Goal: Information Seeking & Learning: Learn about a topic

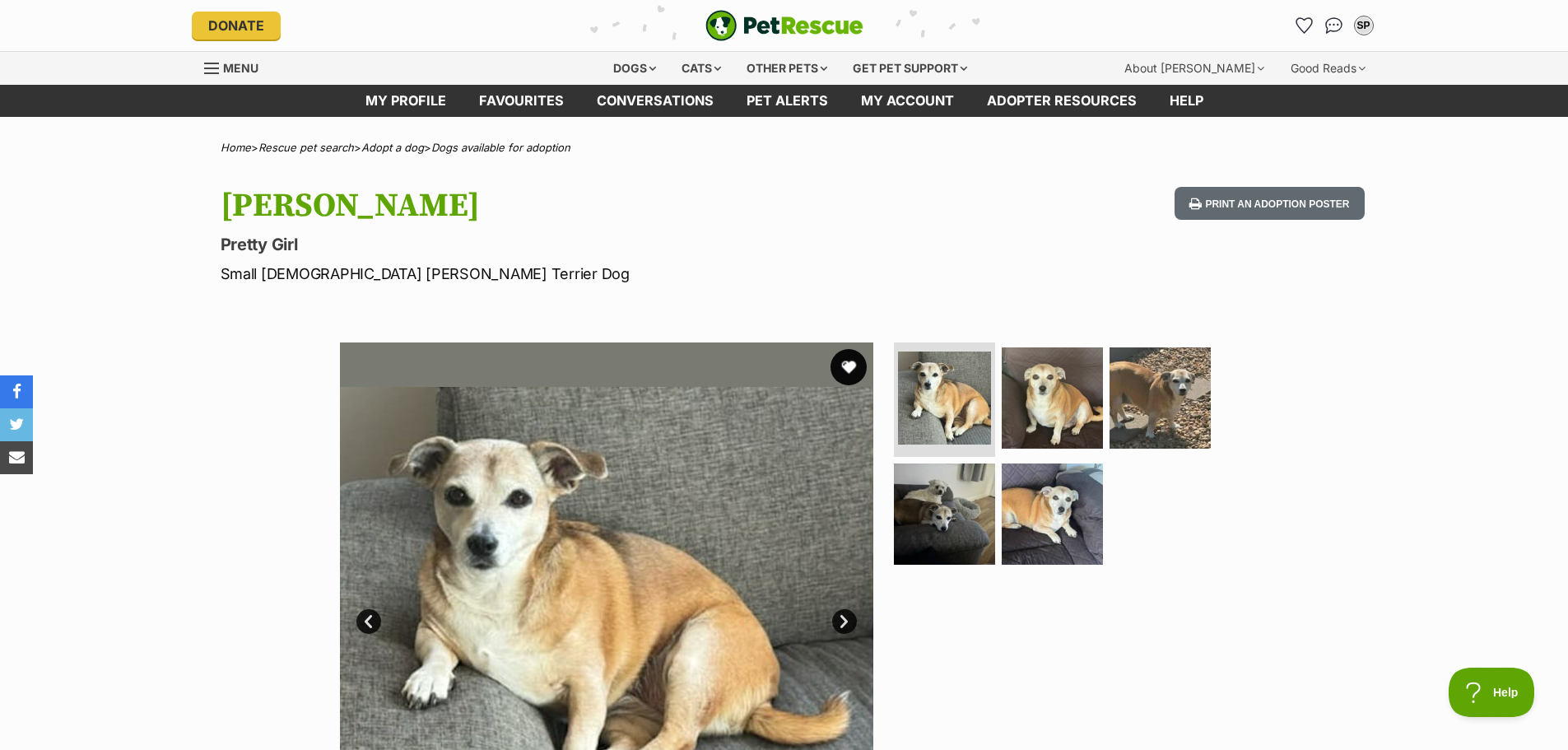
click at [846, 361] on button "favourite" at bounding box center [848, 367] width 36 height 36
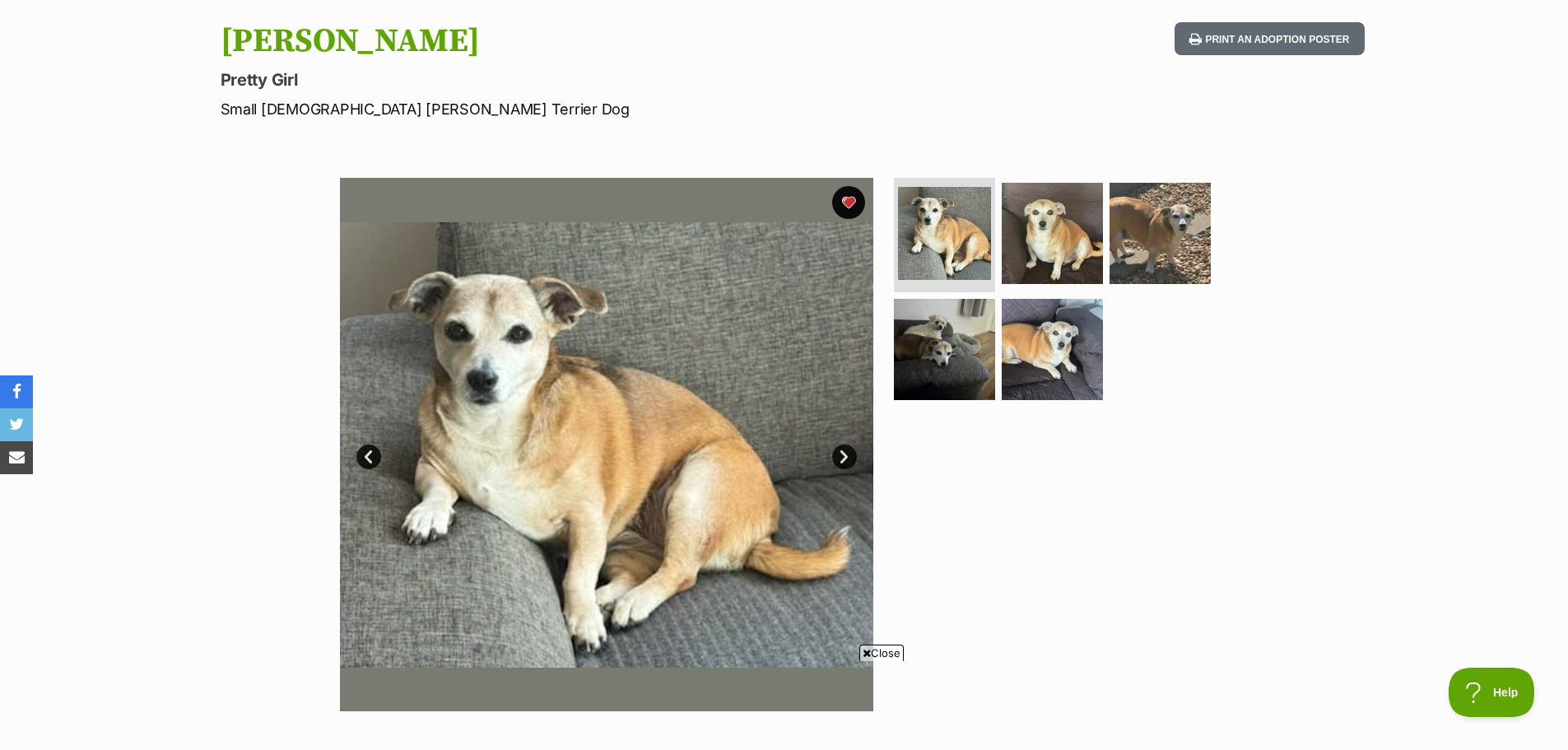
click at [844, 454] on link "Next" at bounding box center [844, 457] width 25 height 25
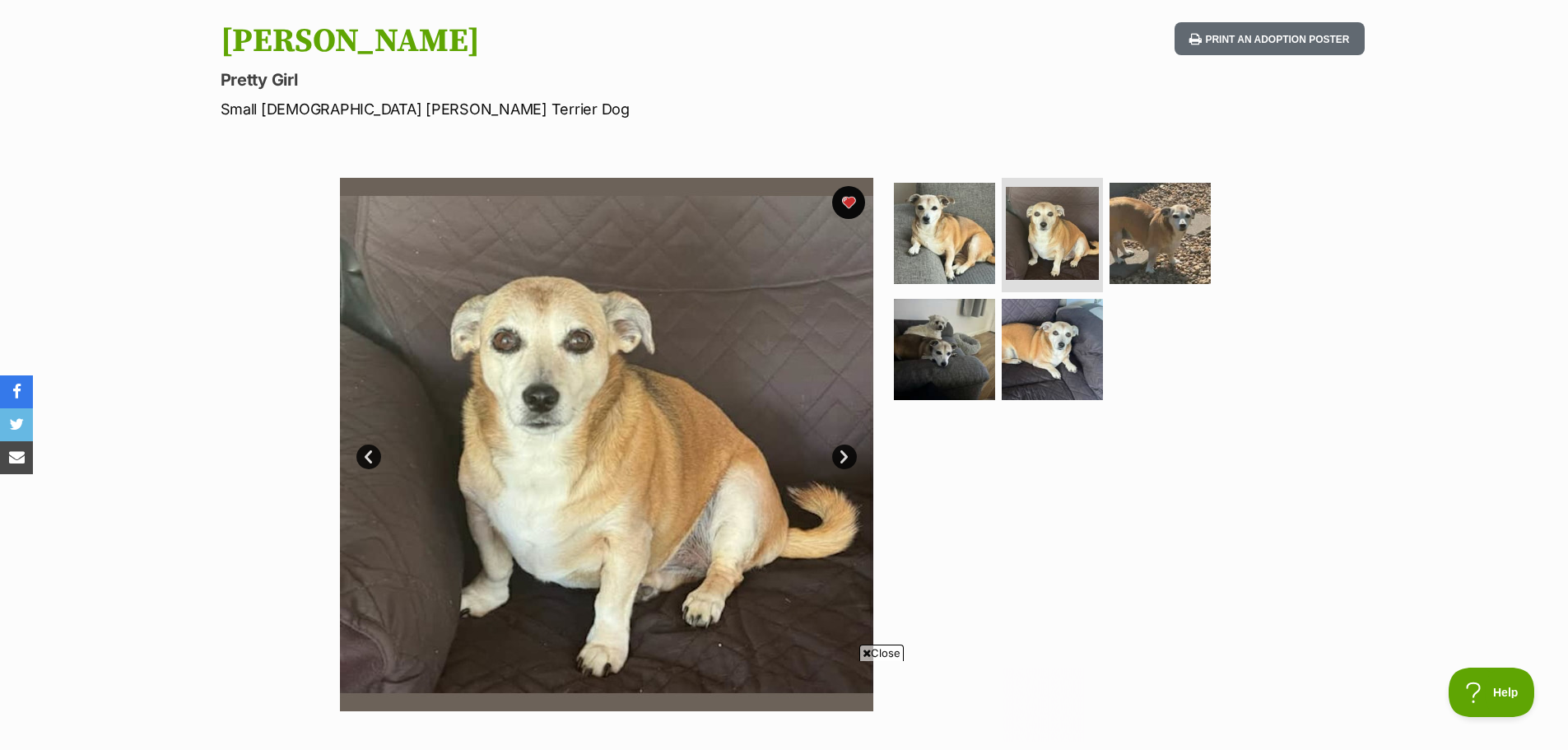
click at [844, 454] on link "Next" at bounding box center [844, 457] width 25 height 25
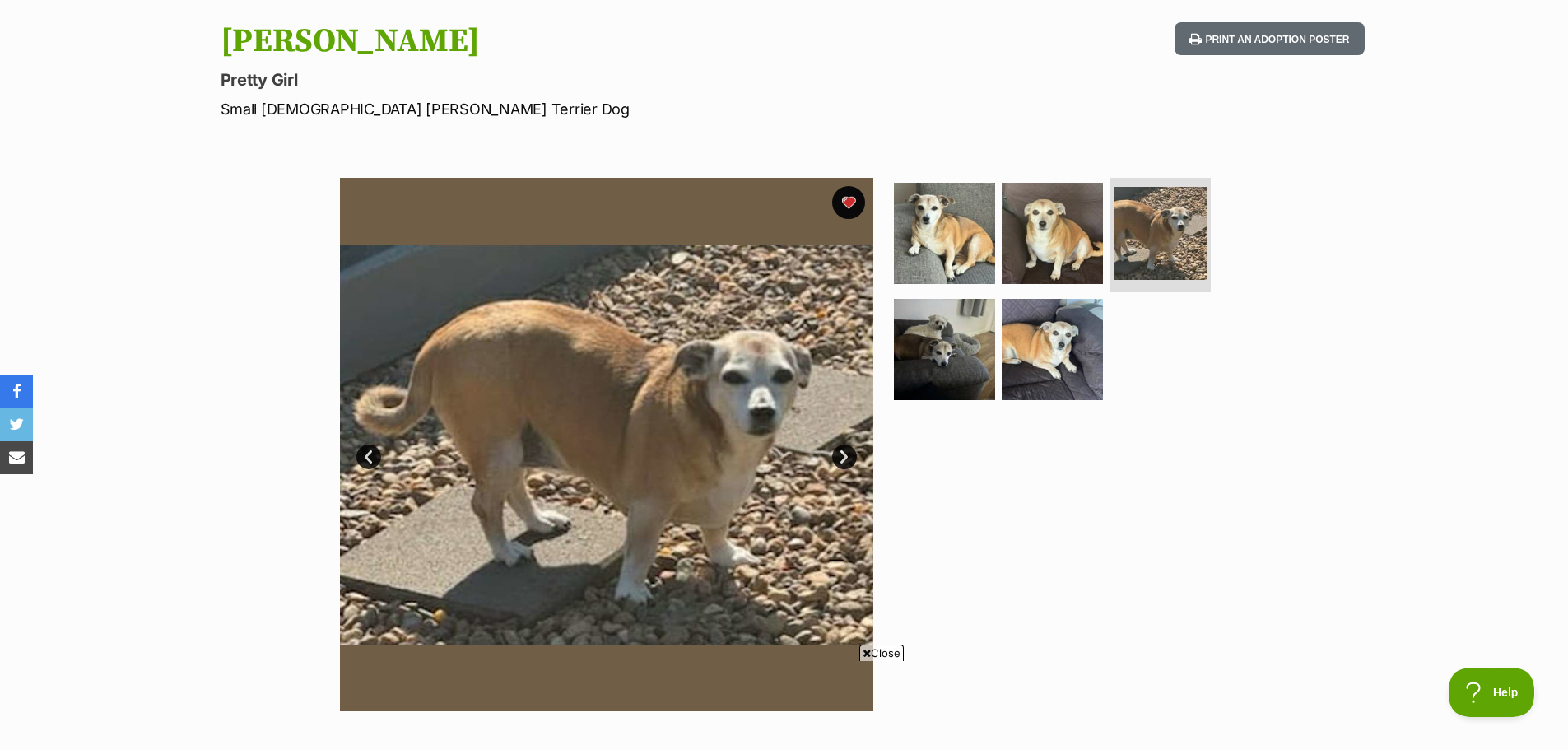
click at [844, 454] on link "Next" at bounding box center [844, 457] width 25 height 25
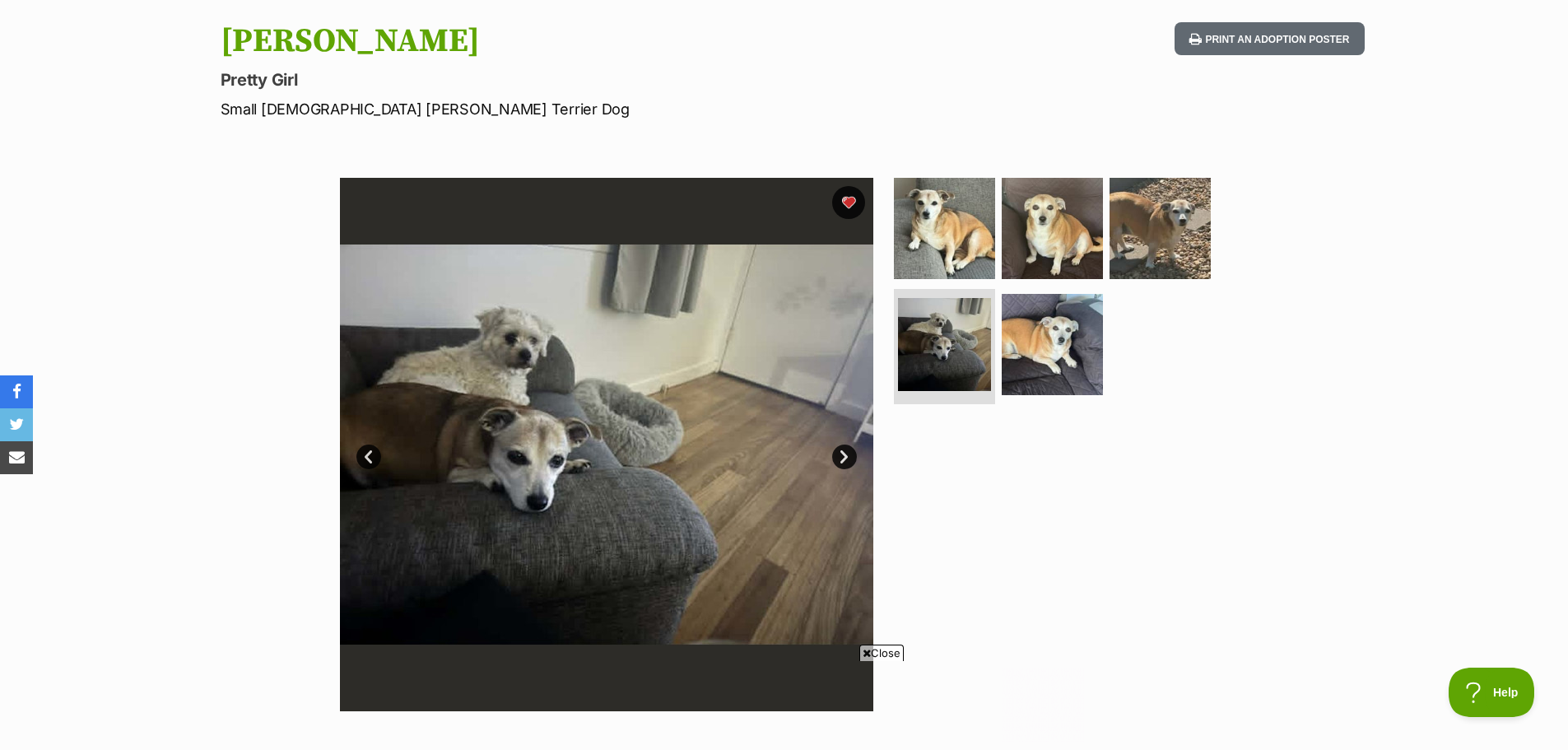
click at [844, 454] on link "Next" at bounding box center [844, 457] width 25 height 25
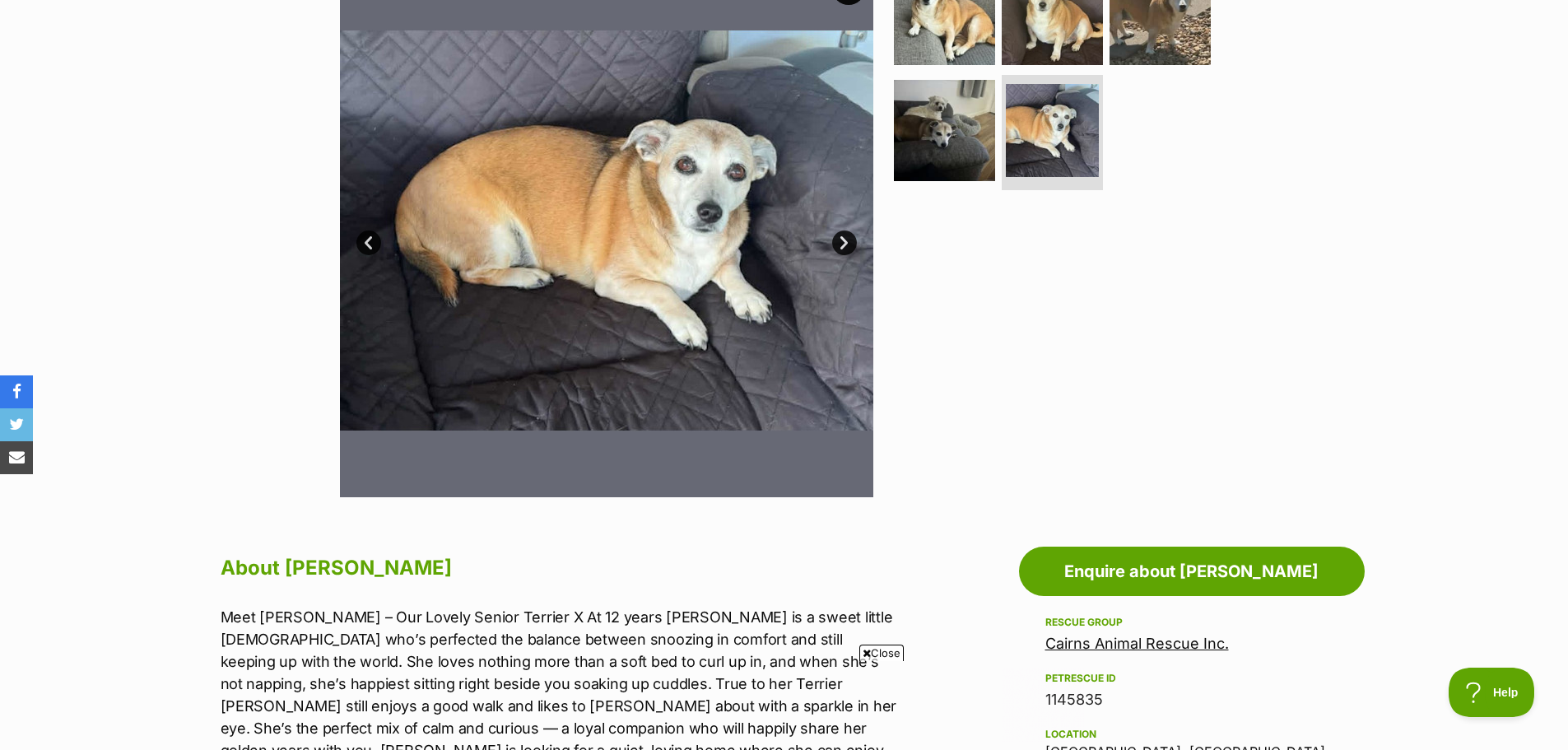
scroll to position [412, 0]
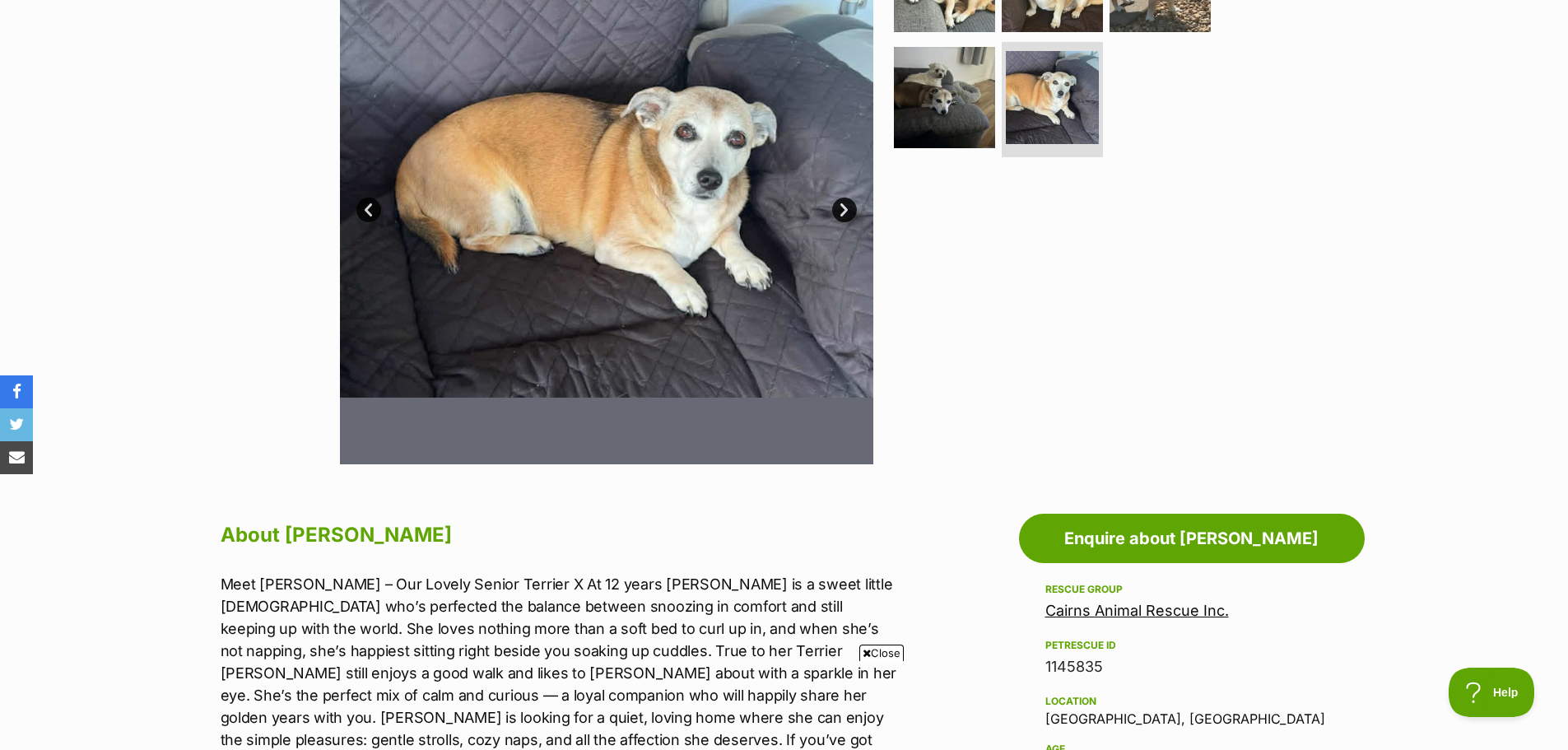
click at [844, 212] on link "Next" at bounding box center [844, 210] width 25 height 25
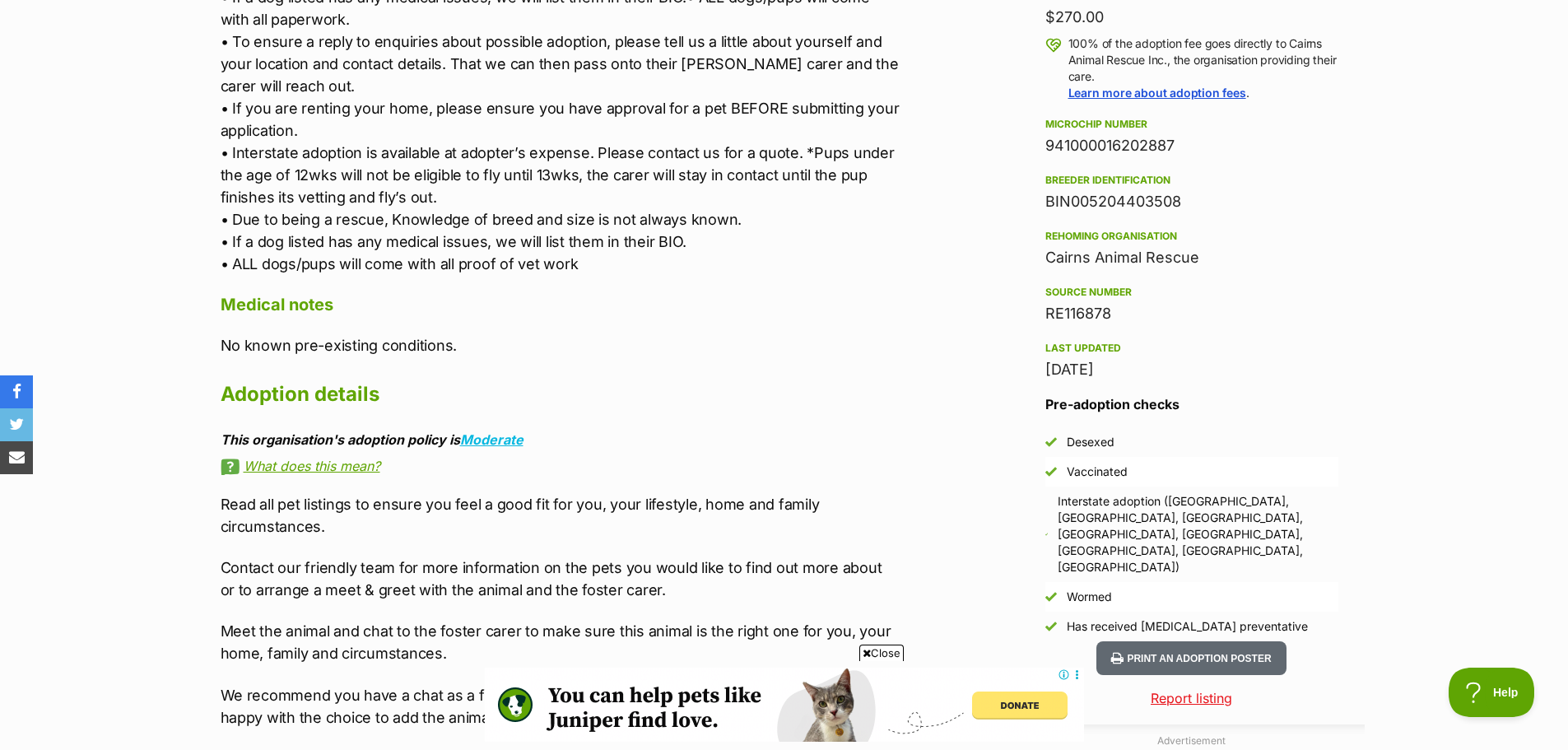
scroll to position [1236, 0]
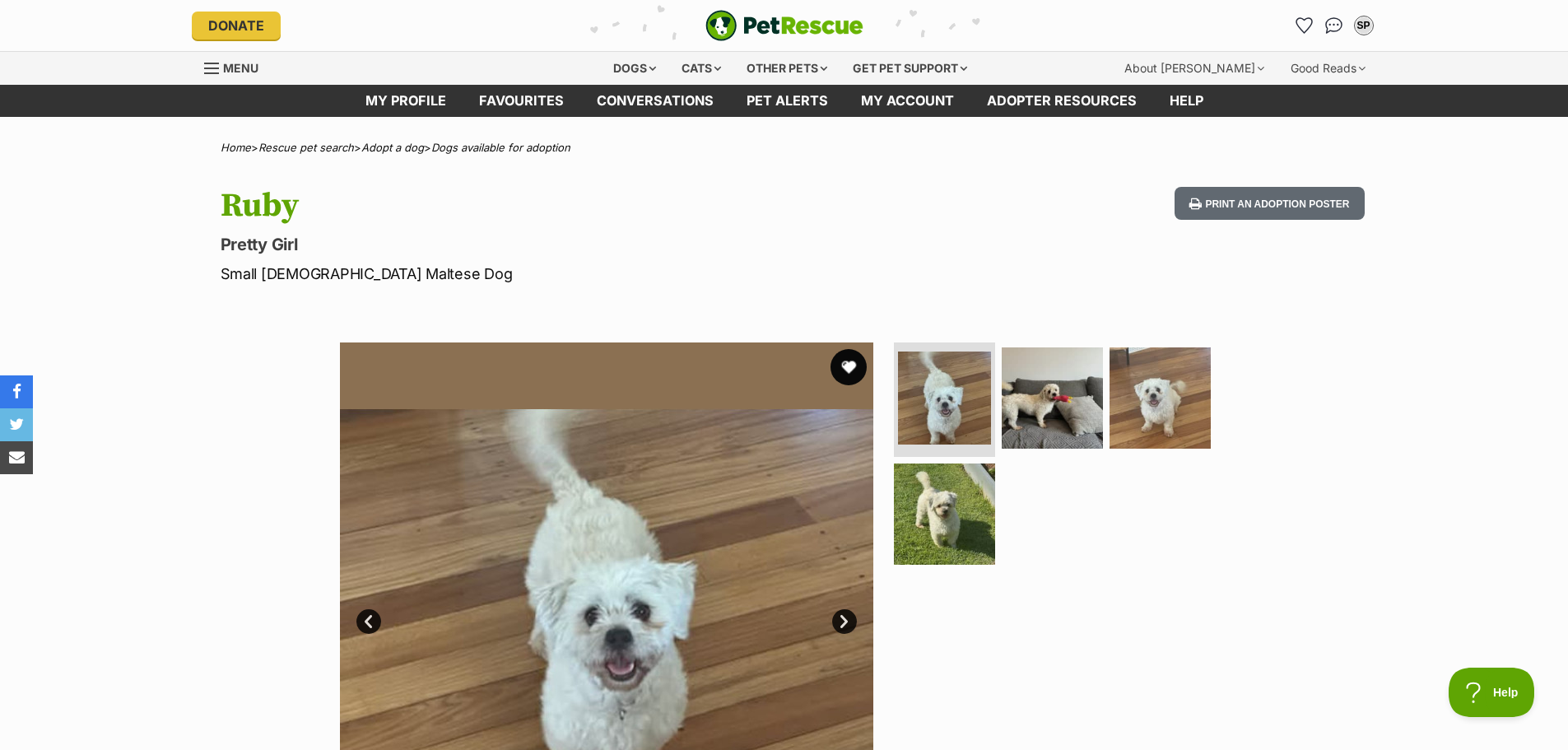
click at [844, 362] on button "favourite" at bounding box center [848, 367] width 36 height 36
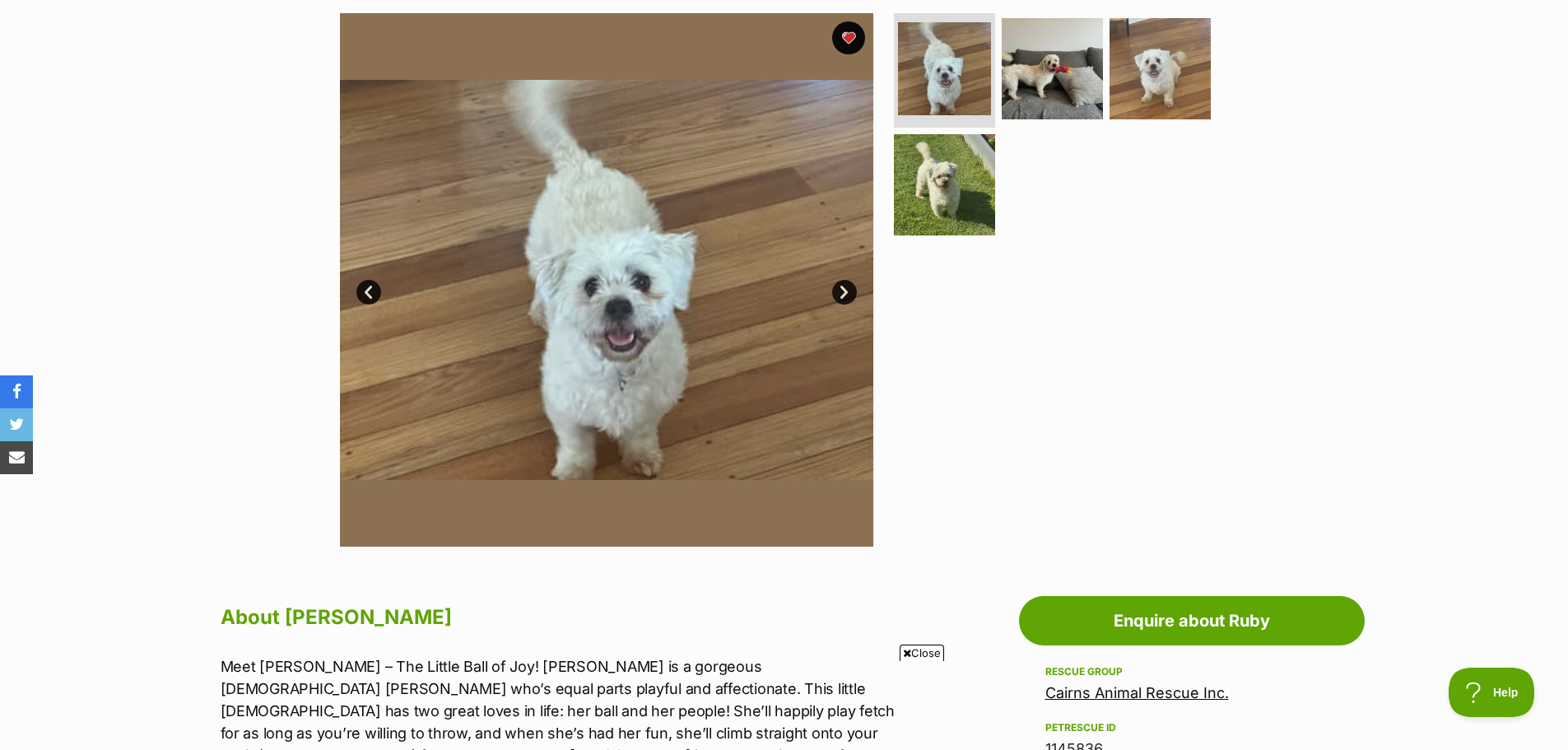
click at [844, 297] on link "Next" at bounding box center [844, 292] width 25 height 25
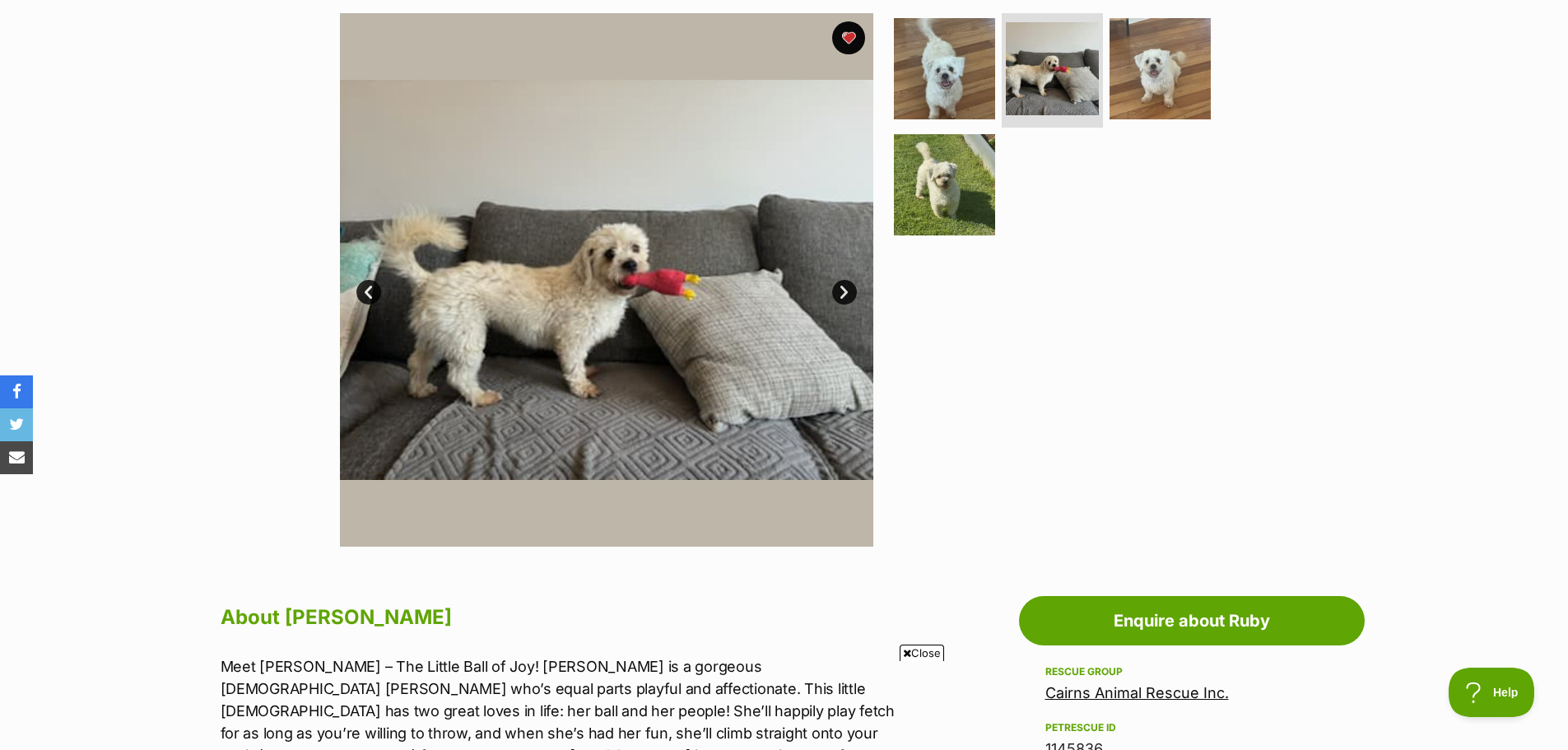
click at [844, 297] on link "Next" at bounding box center [844, 292] width 25 height 25
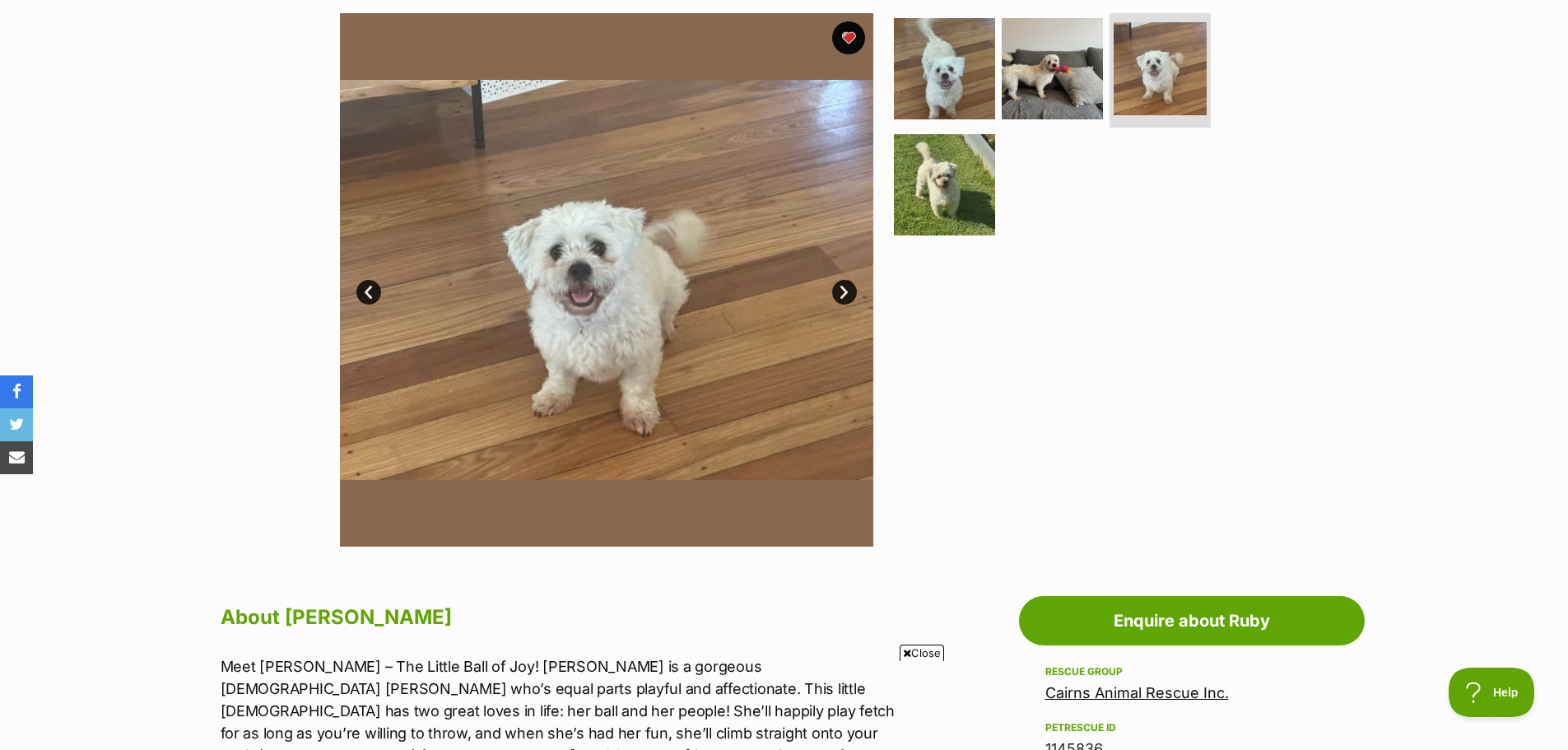
click at [845, 297] on link "Next" at bounding box center [844, 292] width 25 height 25
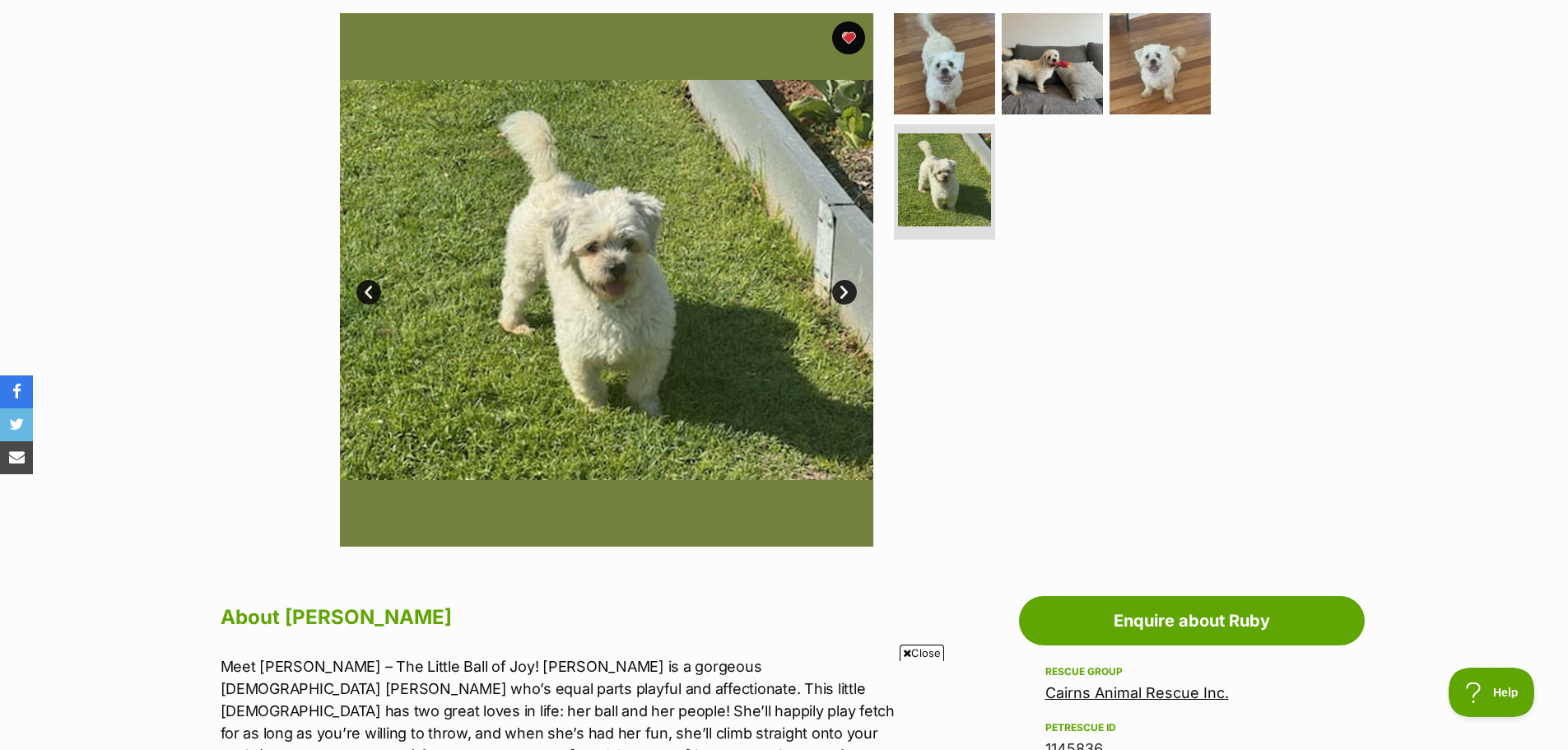
click at [845, 295] on link "Next" at bounding box center [844, 292] width 25 height 25
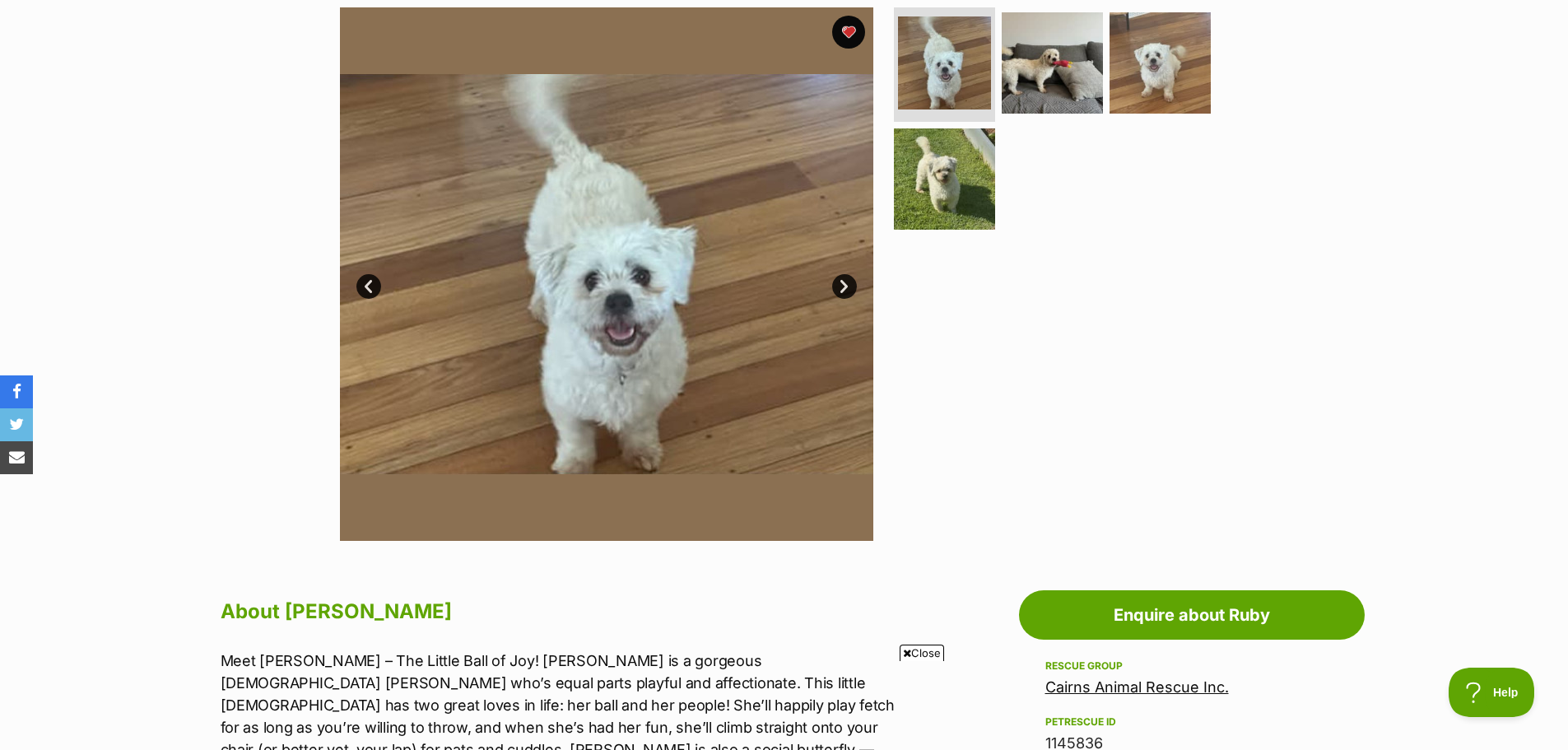
scroll to position [329, 0]
